Goal: Information Seeking & Learning: Learn about a topic

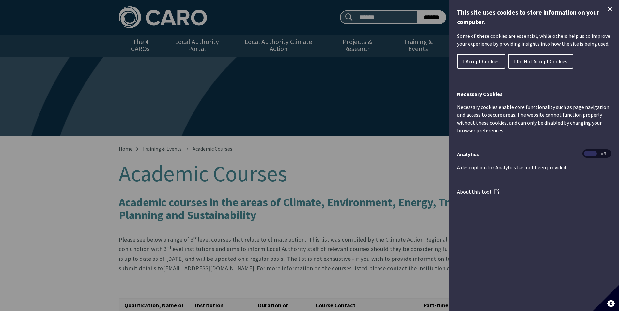
click at [608, 8] on icon "Close Cookie Control" at bounding box center [610, 9] width 8 height 8
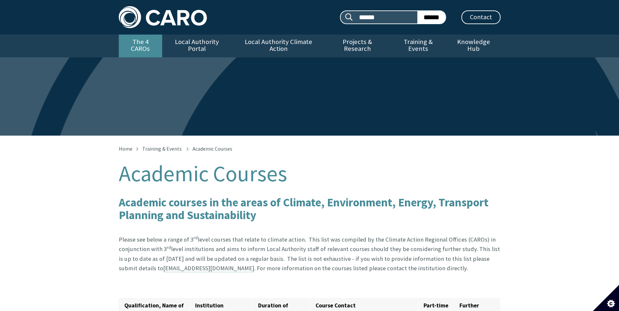
click at [153, 43] on link "The 4 CAROs" at bounding box center [140, 46] width 43 height 23
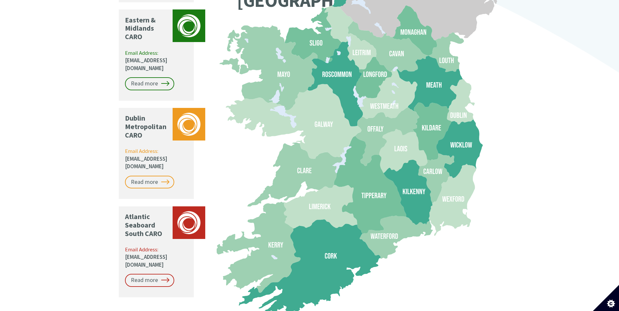
scroll to position [636, 0]
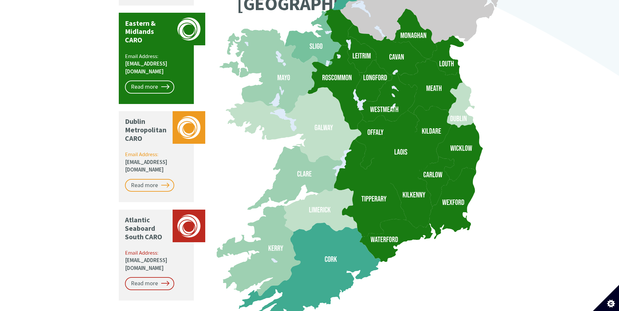
click at [406, 196] on icon at bounding box center [407, 195] width 49 height 65
click at [168, 81] on link "Read more" at bounding box center [149, 87] width 49 height 13
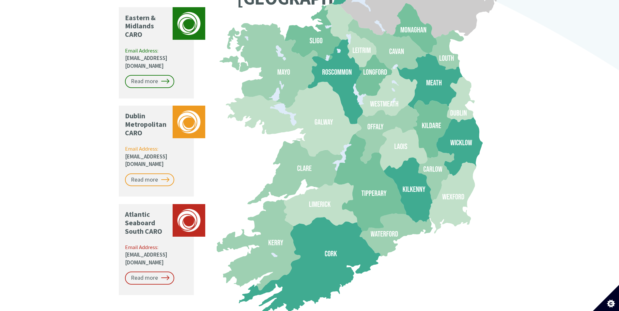
scroll to position [642, 0]
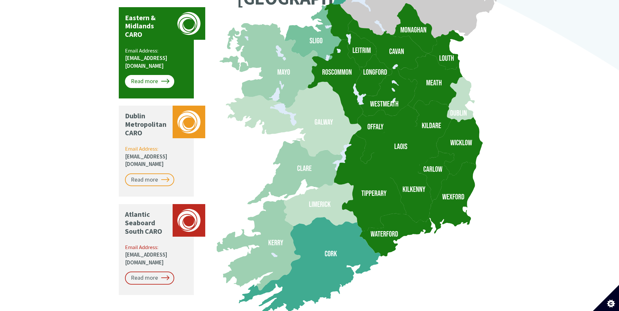
click at [159, 75] on link "Read more" at bounding box center [149, 81] width 49 height 13
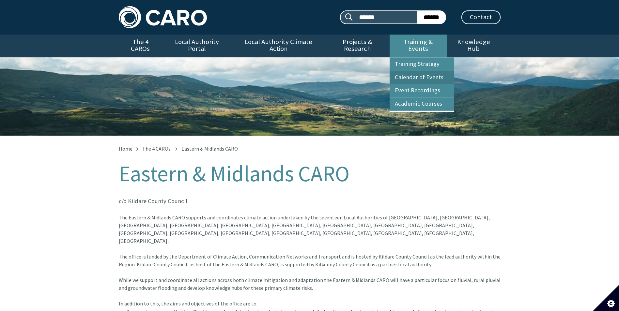
click at [401, 71] on link "Calendar of Events" at bounding box center [422, 77] width 65 height 13
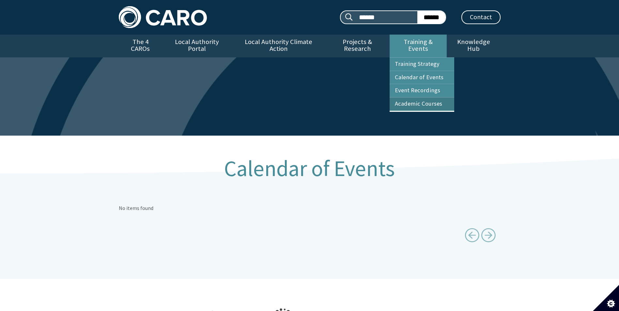
click at [417, 98] on link "Academic Courses" at bounding box center [422, 104] width 65 height 13
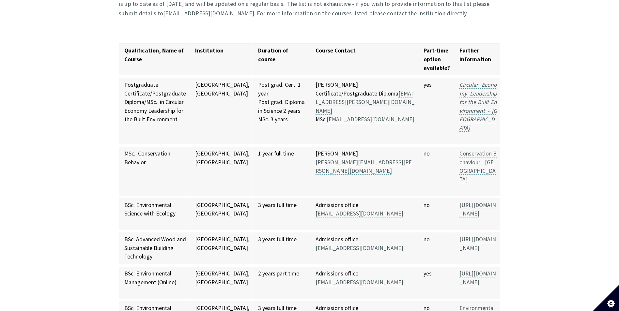
scroll to position [326, 0]
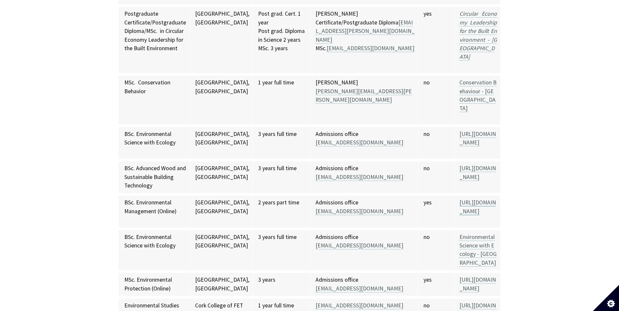
click at [459, 199] on link "[URL][DOMAIN_NAME]" at bounding box center [477, 207] width 37 height 16
